Goal: Task Accomplishment & Management: Use online tool/utility

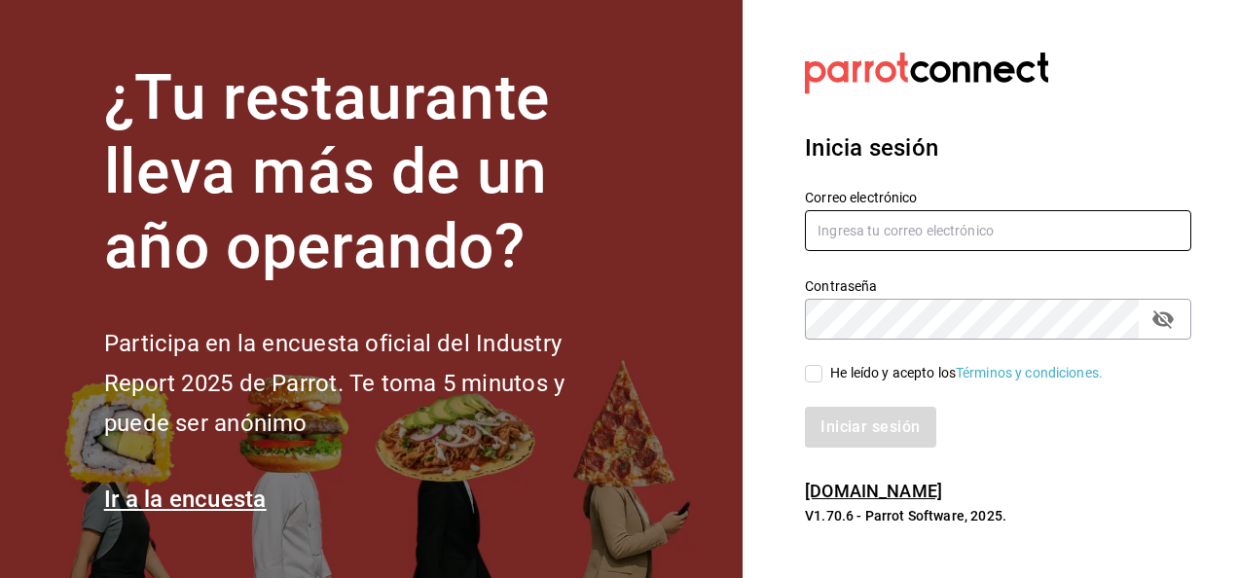
type input "[EMAIL_ADDRESS][DOMAIN_NAME]"
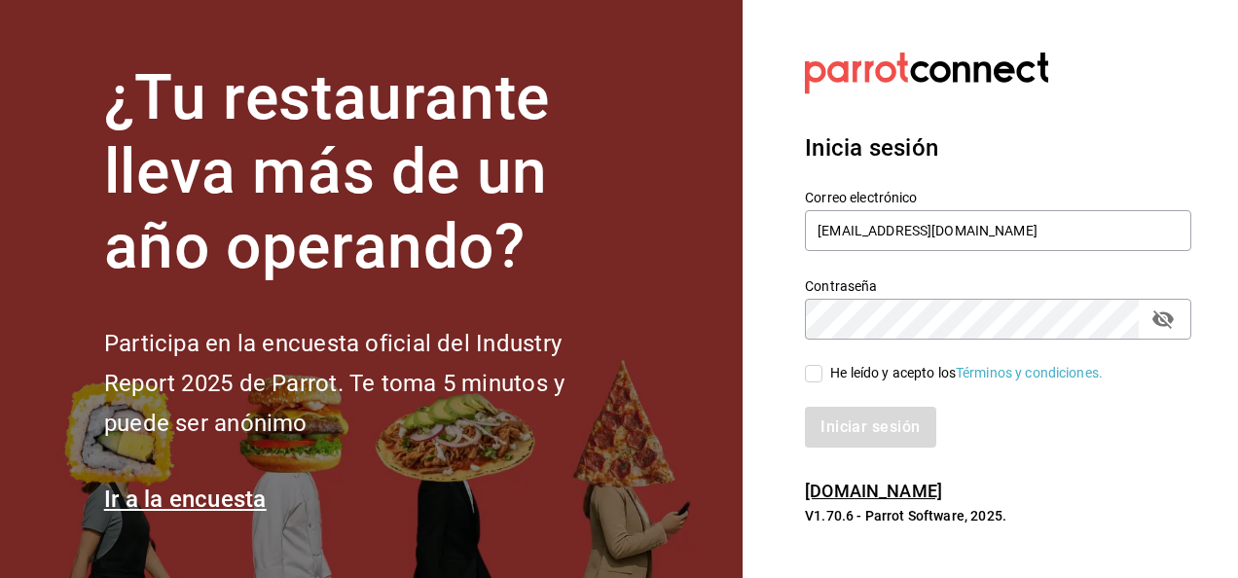
click at [823, 376] on span "He leído y acepto los Términos y condiciones." at bounding box center [963, 373] width 280 height 20
click at [823, 376] on input "He leído y acepto los Términos y condiciones." at bounding box center [814, 374] width 18 height 18
checkbox input "true"
click at [868, 434] on button "Iniciar sesión" at bounding box center [871, 427] width 132 height 41
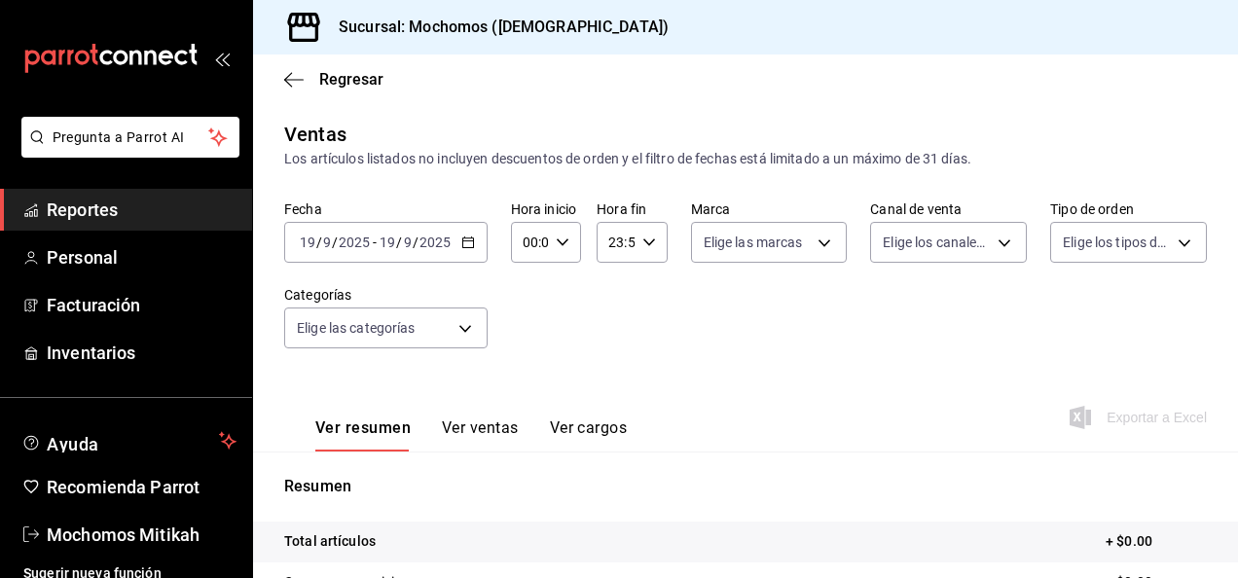
click at [467, 241] on icon "button" at bounding box center [468, 243] width 14 height 14
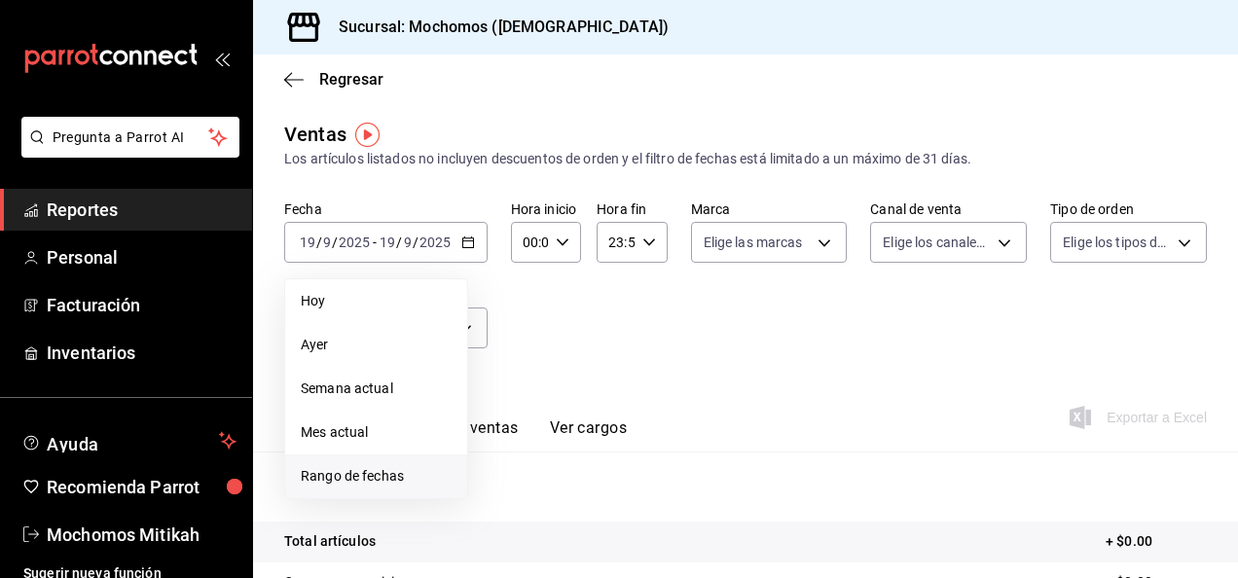
click at [371, 481] on span "Rango de fechas" at bounding box center [376, 476] width 151 height 20
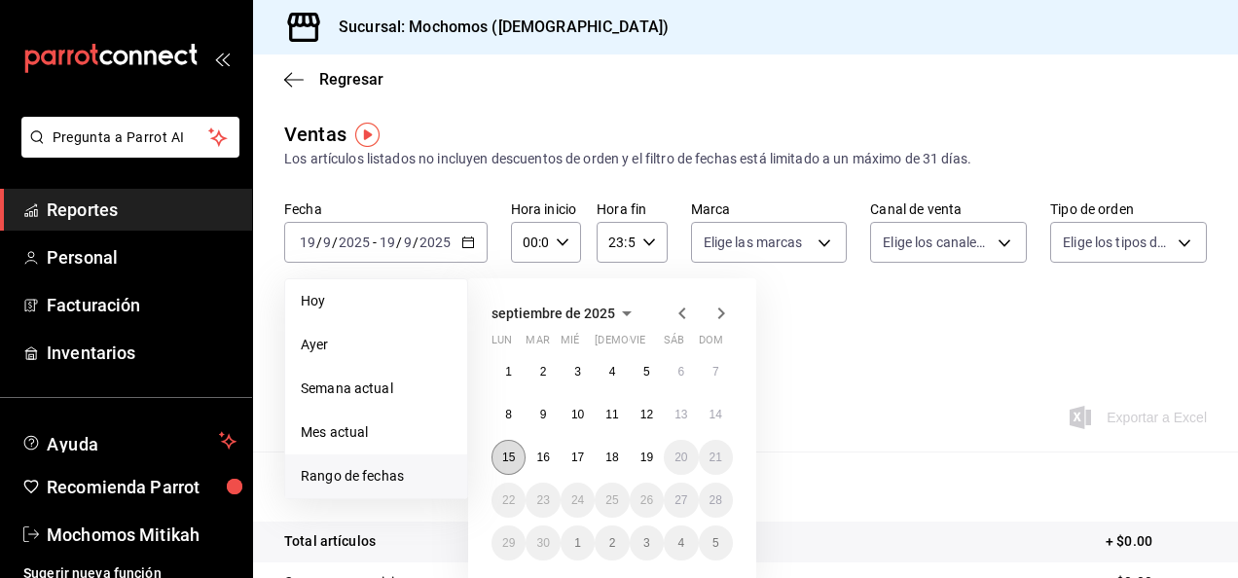
click at [509, 449] on button "15" at bounding box center [509, 457] width 34 height 35
click at [655, 452] on button "19" at bounding box center [647, 457] width 34 height 35
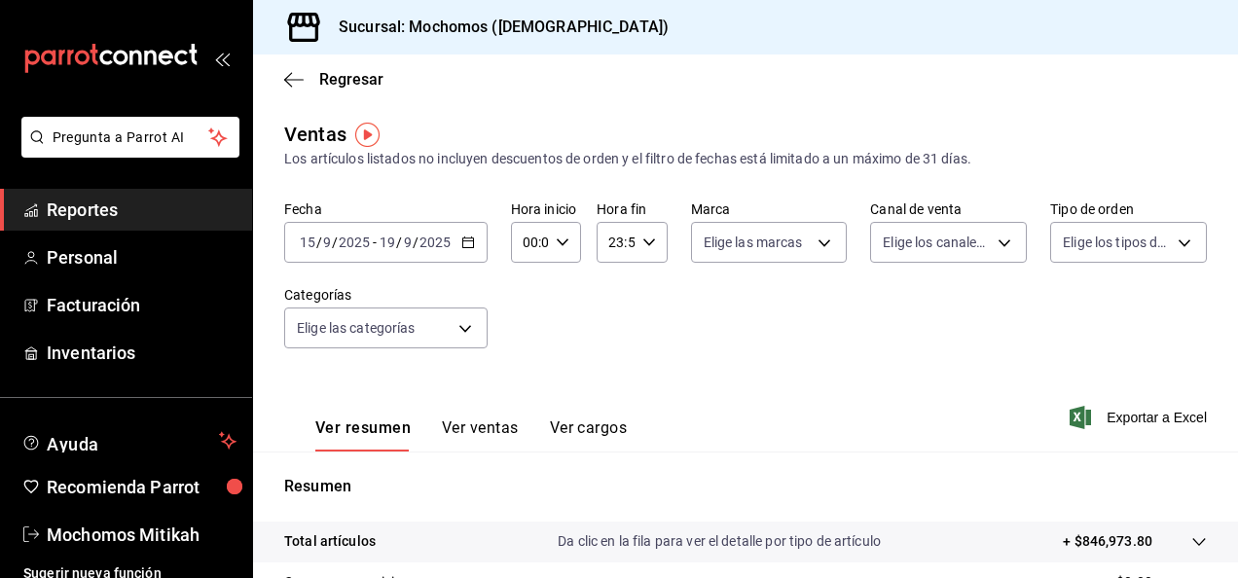
click at [563, 243] on icon "button" at bounding box center [563, 243] width 14 height 14
click at [529, 379] on span "02" at bounding box center [527, 386] width 4 height 16
type input "02:00"
click at [524, 321] on button "05" at bounding box center [526, 331] width 27 height 39
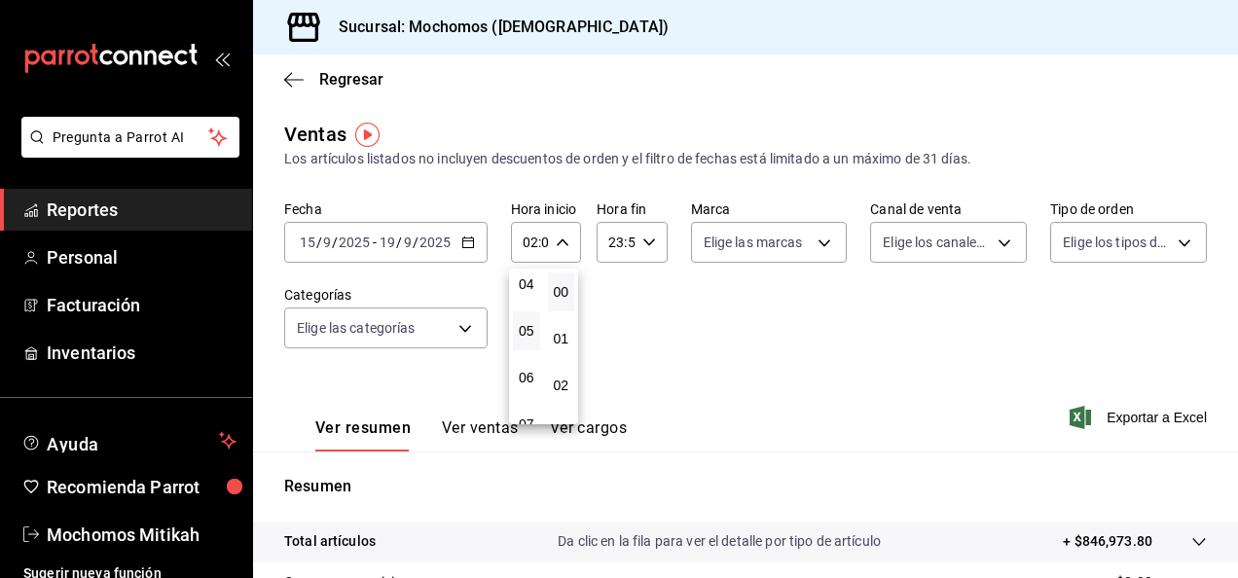
type input "05:00"
click at [656, 243] on div at bounding box center [619, 289] width 1238 height 578
click at [647, 240] on \(Stroke\) "button" at bounding box center [648, 241] width 12 height 7
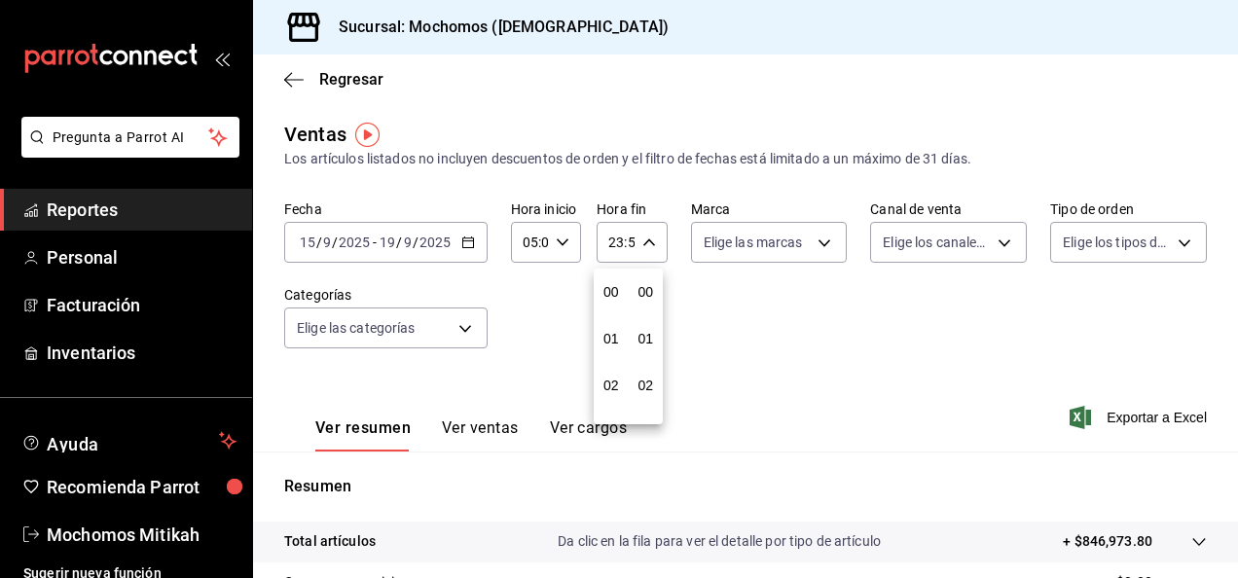
scroll to position [2648, 0]
click at [613, 311] on span "21" at bounding box center [611, 308] width 4 height 16
type input "21:59"
click at [611, 334] on span "05" at bounding box center [611, 331] width 4 height 16
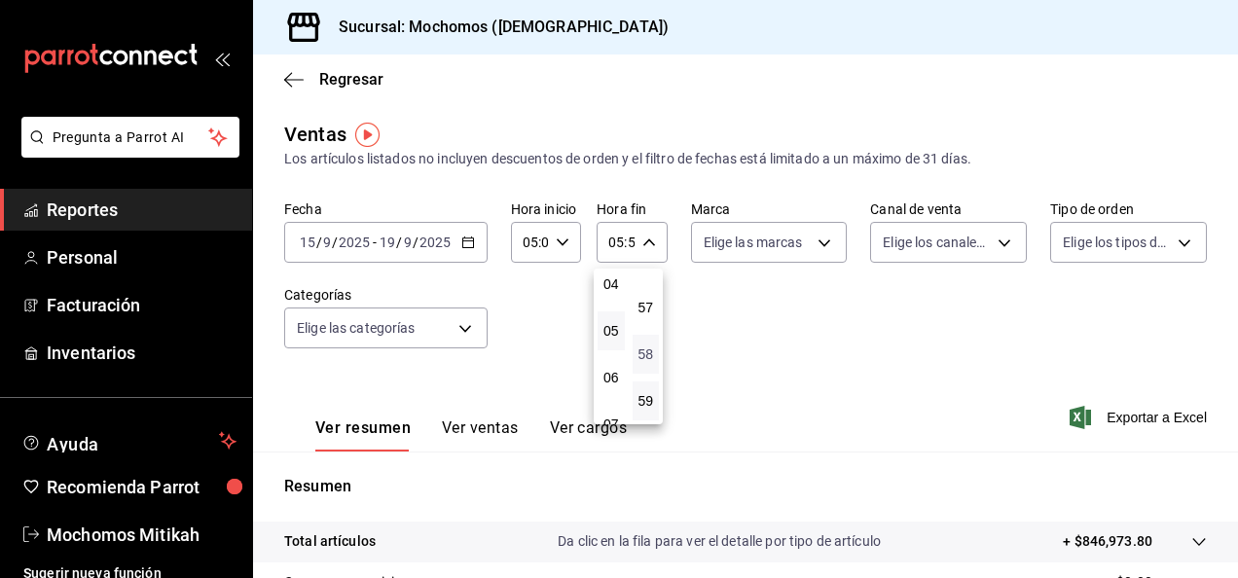
click at [648, 348] on span "58" at bounding box center [646, 355] width 4 height 16
type input "05:58"
click at [644, 291] on span "00" at bounding box center [646, 292] width 4 height 16
type input "05:00"
click at [934, 384] on div at bounding box center [619, 289] width 1238 height 578
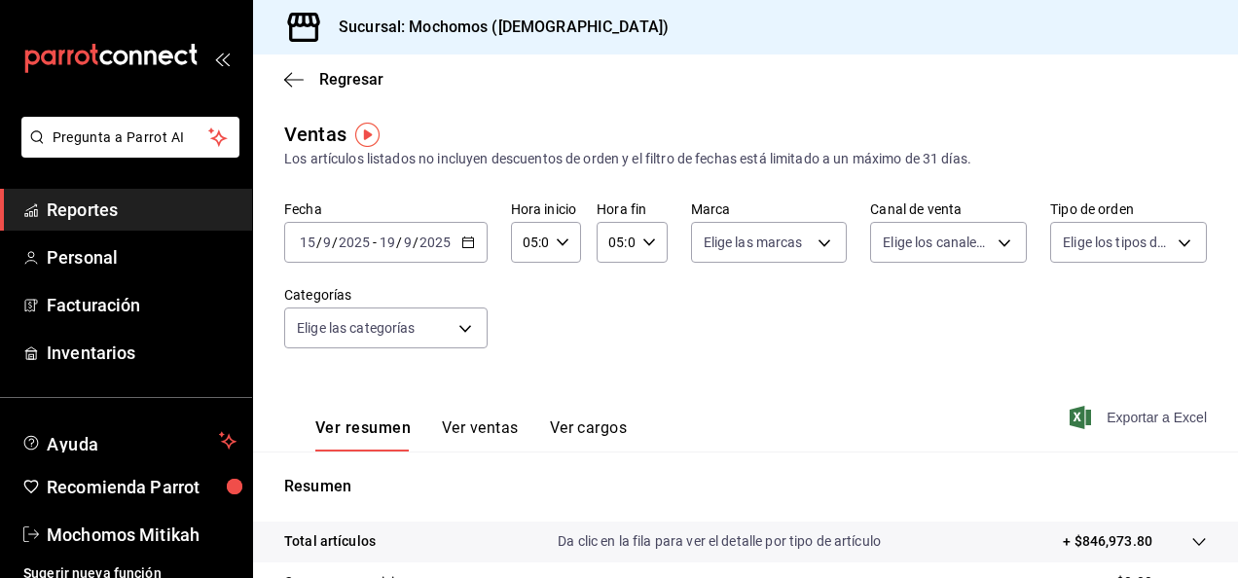
click at [1126, 415] on span "Exportar a Excel" at bounding box center [1140, 417] width 133 height 23
